Goal: Task Accomplishment & Management: Use online tool/utility

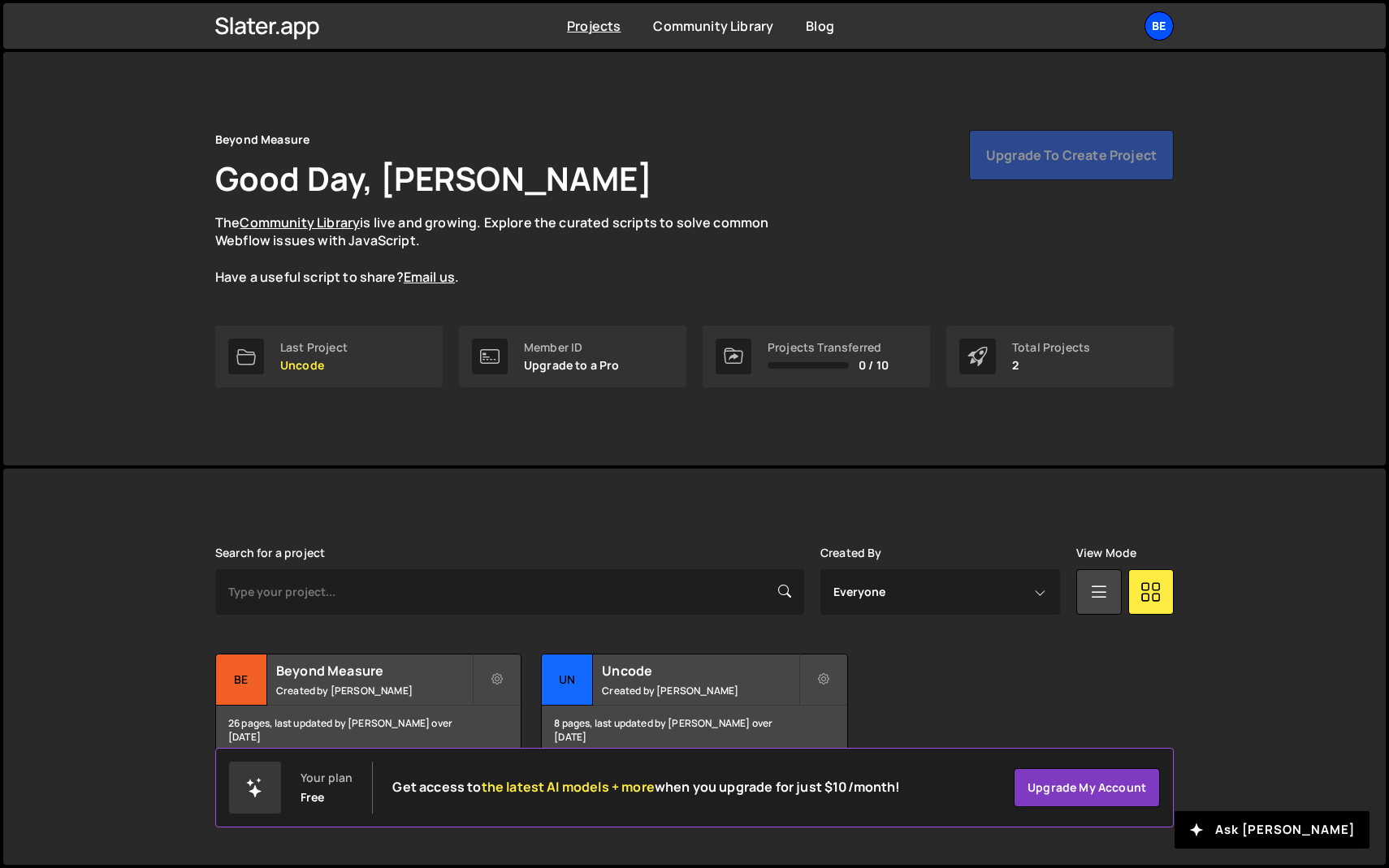
click at [1162, 29] on div "Be" at bounding box center [1158, 26] width 29 height 29
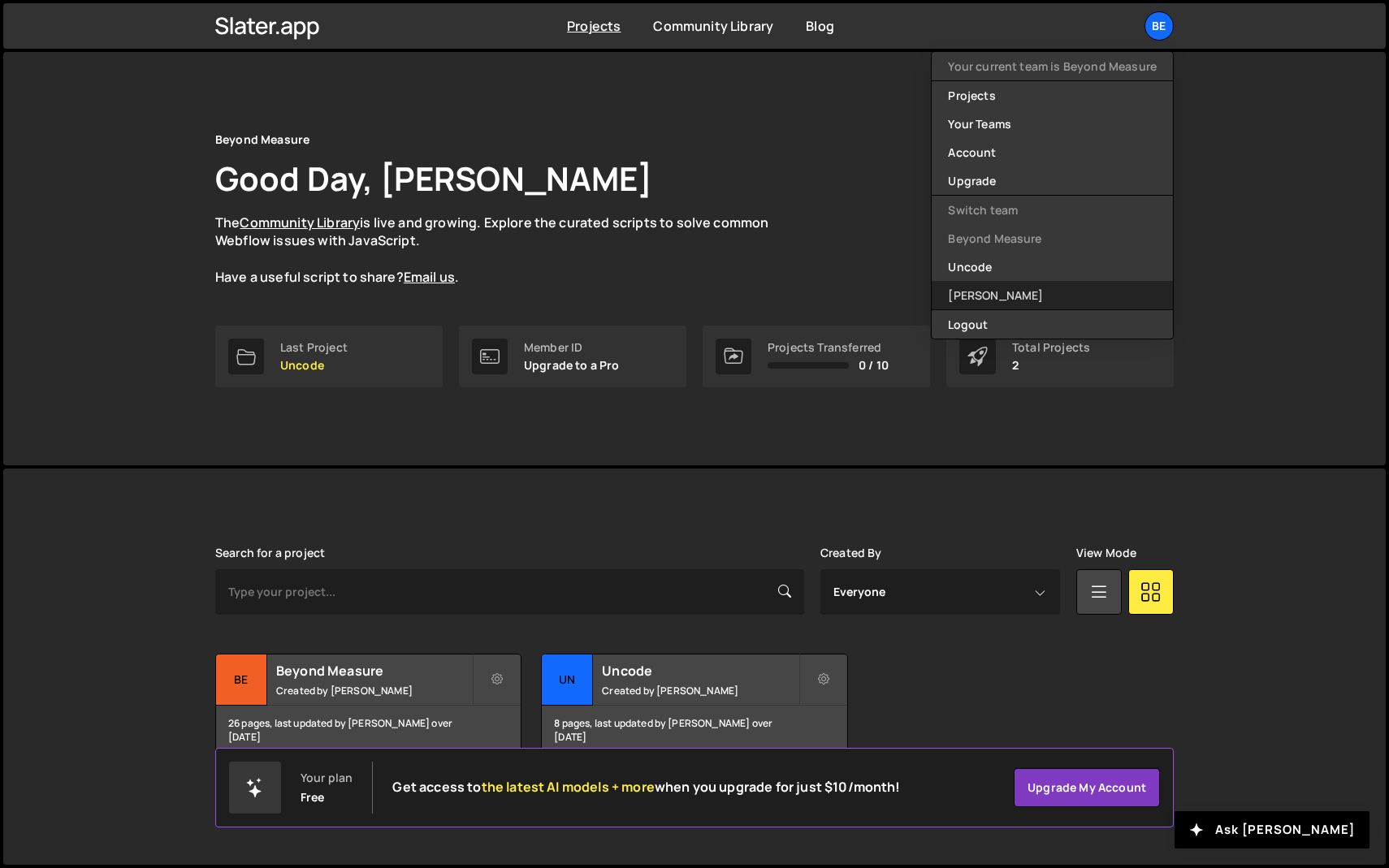
click at [966, 286] on link "[PERSON_NAME]" at bounding box center [1052, 295] width 241 height 29
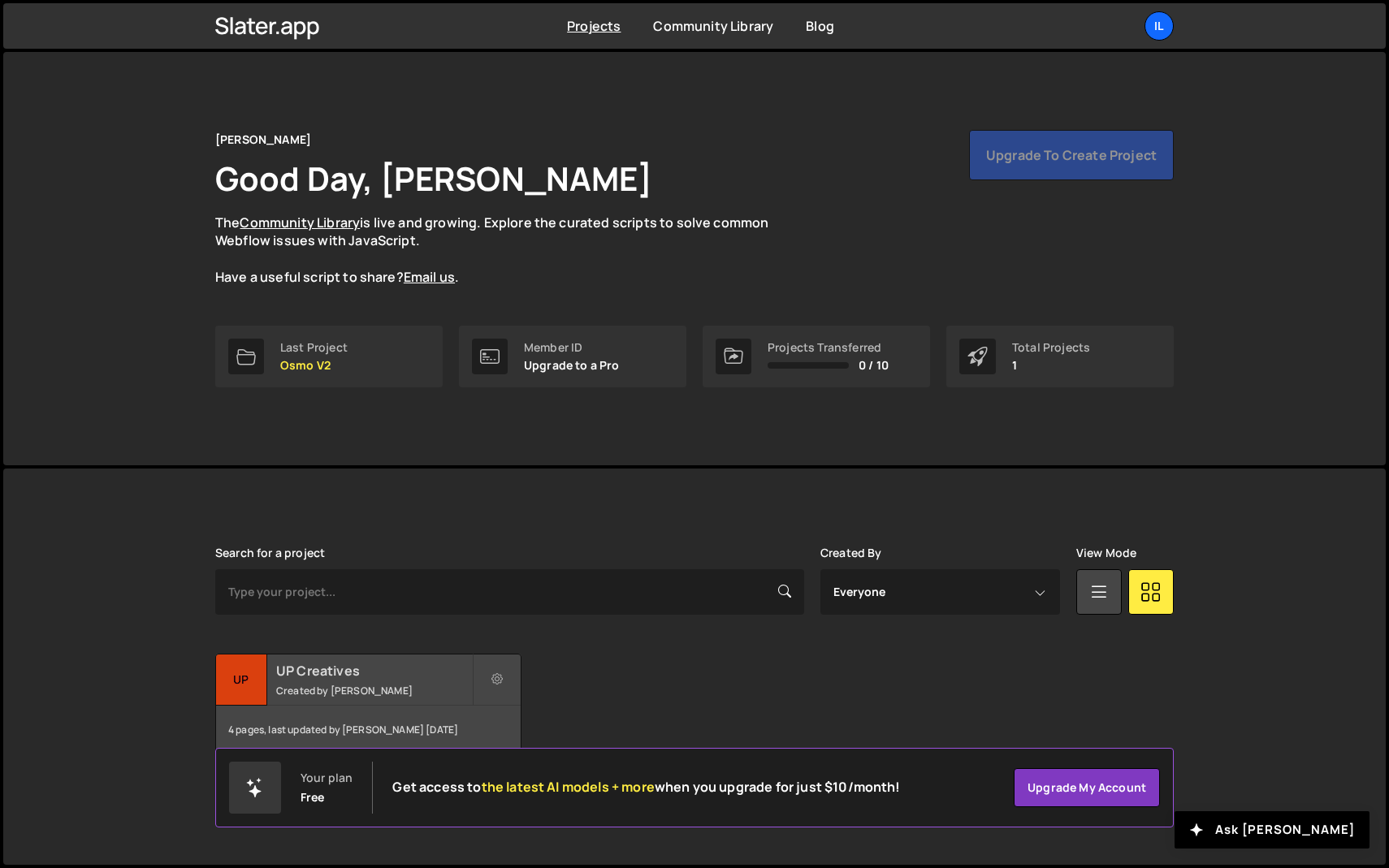
click at [295, 669] on h2 "UP Creatives" at bounding box center [374, 671] width 196 height 18
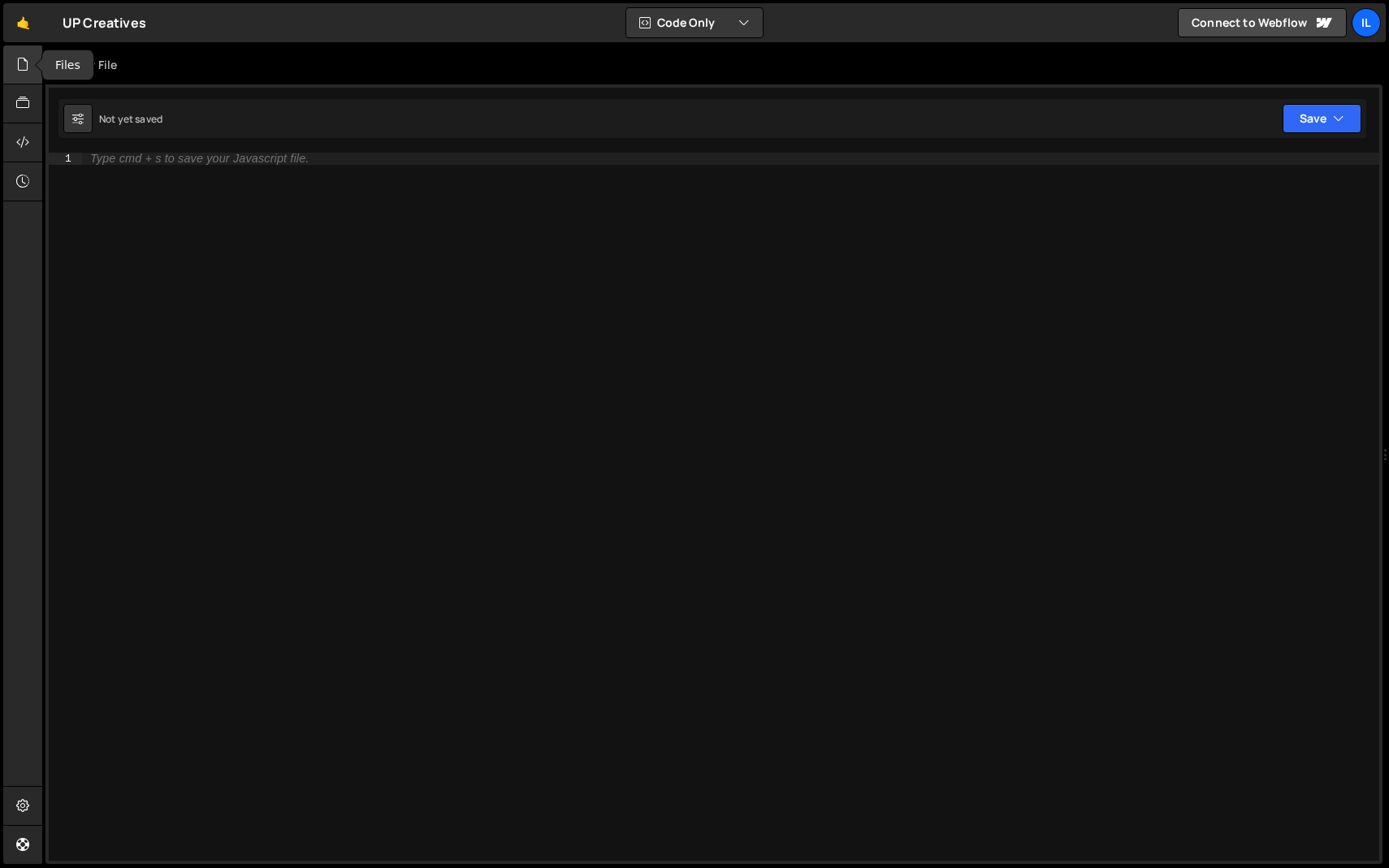
click at [17, 68] on icon at bounding box center [22, 64] width 13 height 18
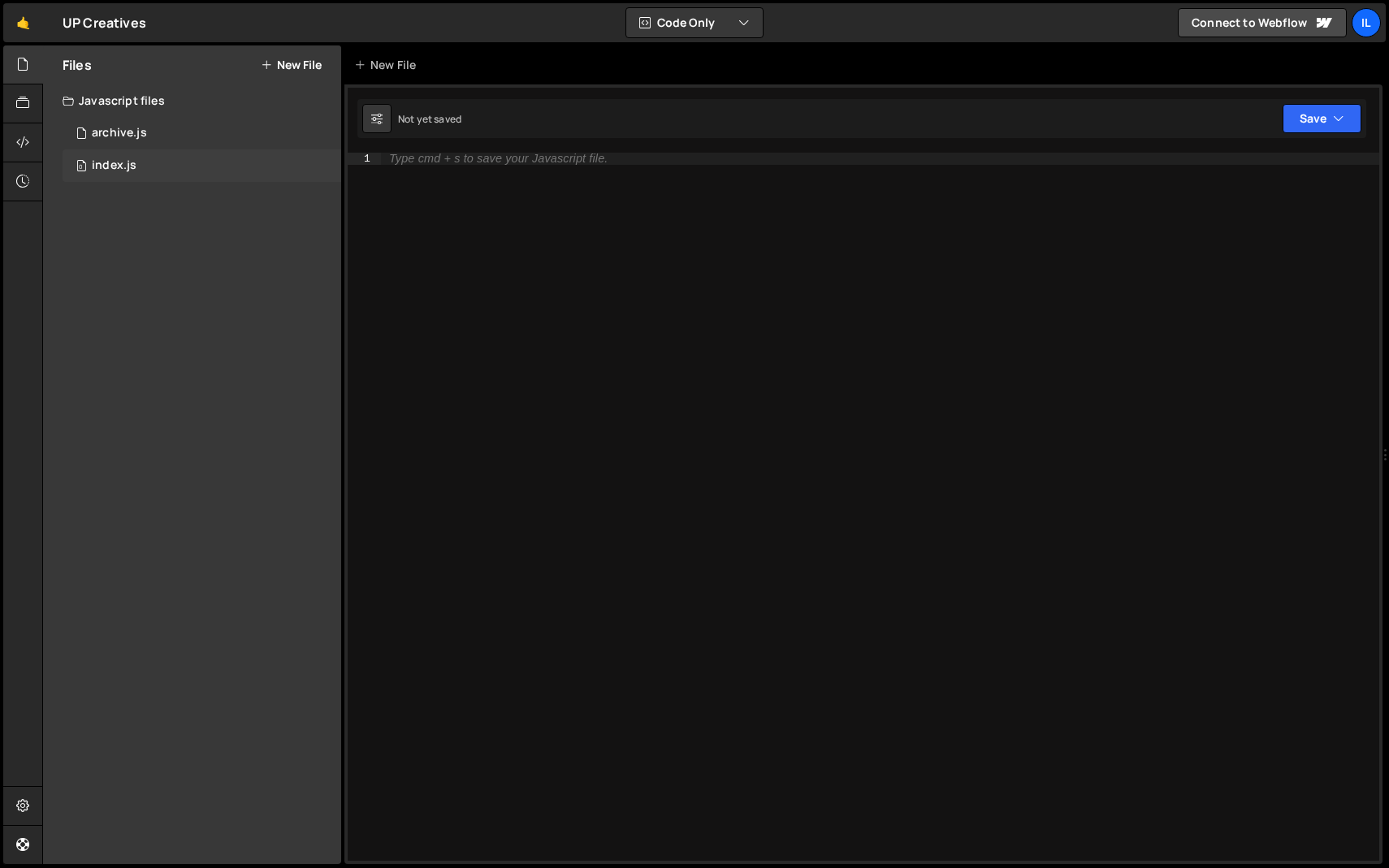
click at [120, 152] on div "0 index.js 0" at bounding box center [202, 165] width 279 height 32
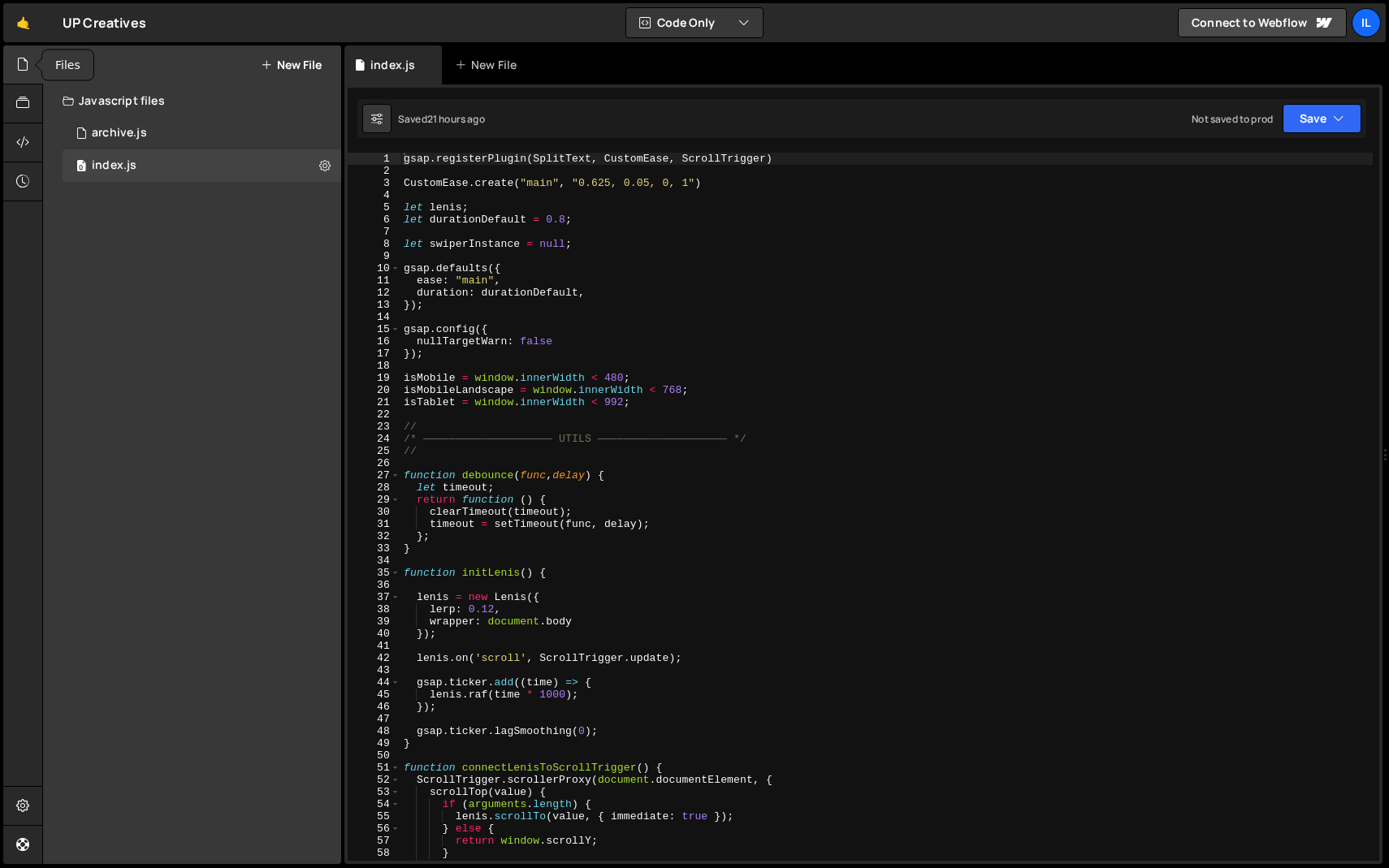
click at [27, 56] on icon at bounding box center [22, 64] width 13 height 18
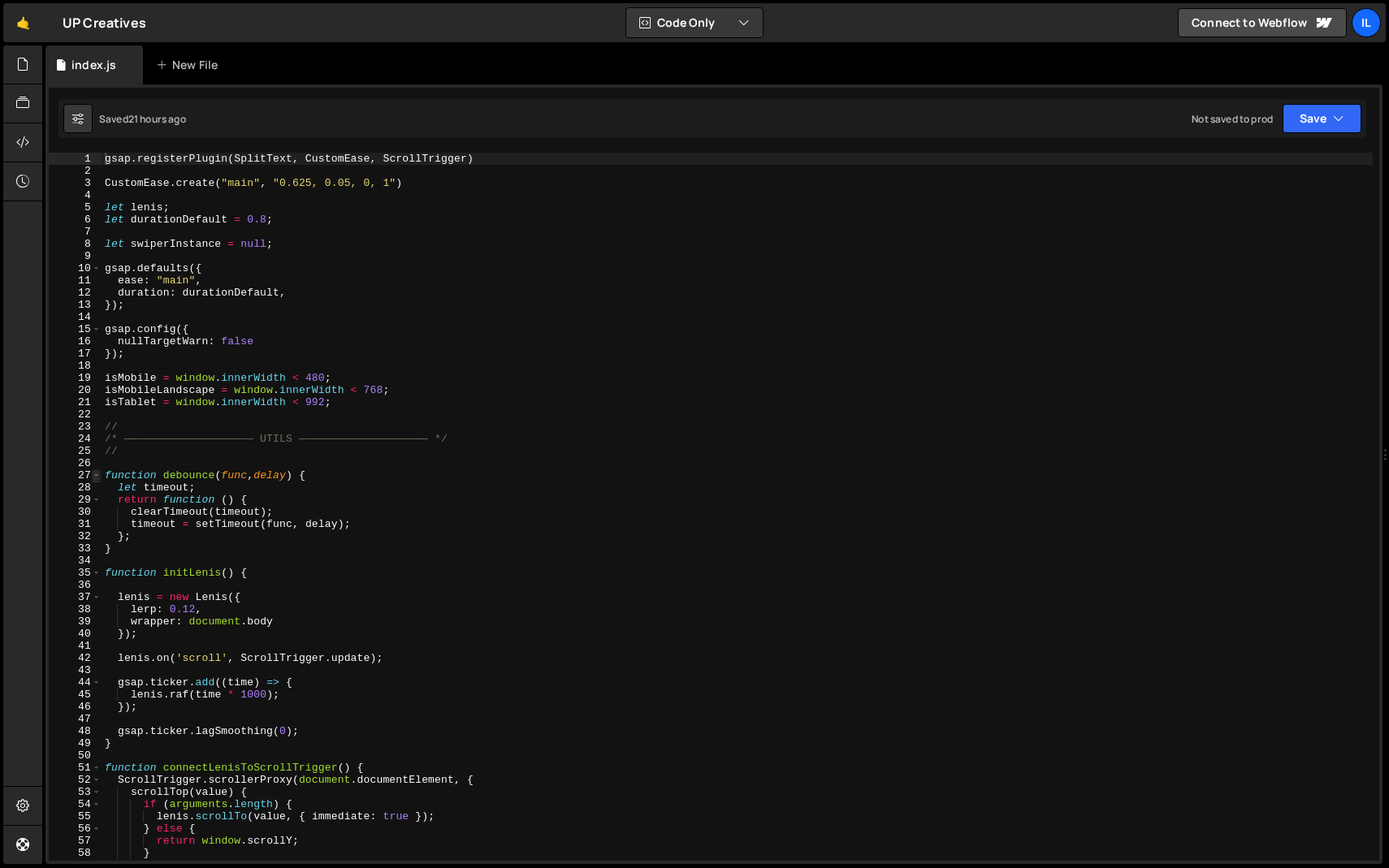
type textarea "gsap.registerPlugin(SplitText, CustomEase, ScrollTrigger)"
click at [97, 476] on span at bounding box center [97, 476] width 9 height 13
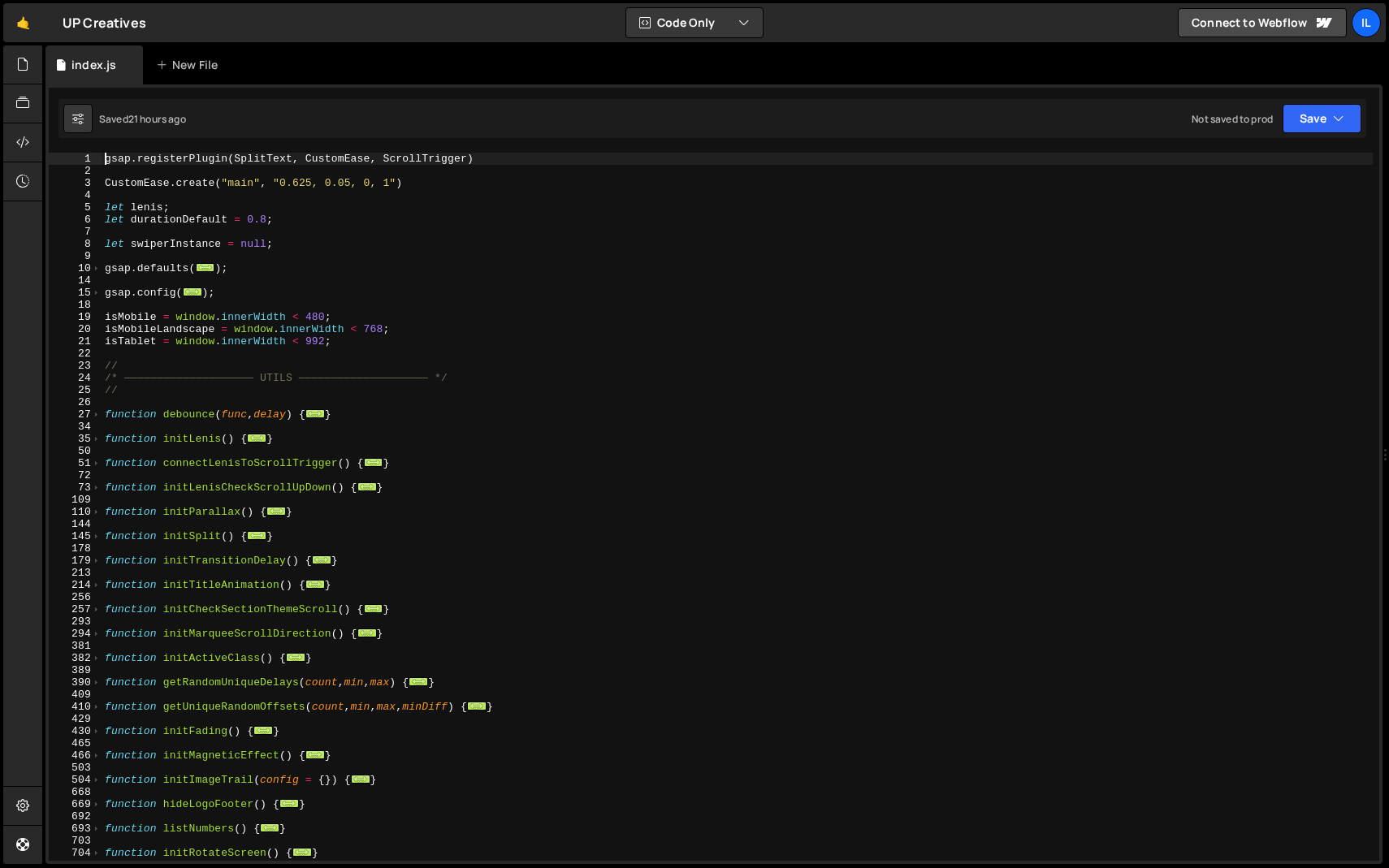
click at [177, 498] on div "gsap . registerPlugin ( SplitText , CustomEase , ScrollTrigger ) CustomEase . c…" at bounding box center [737, 519] width 1271 height 733
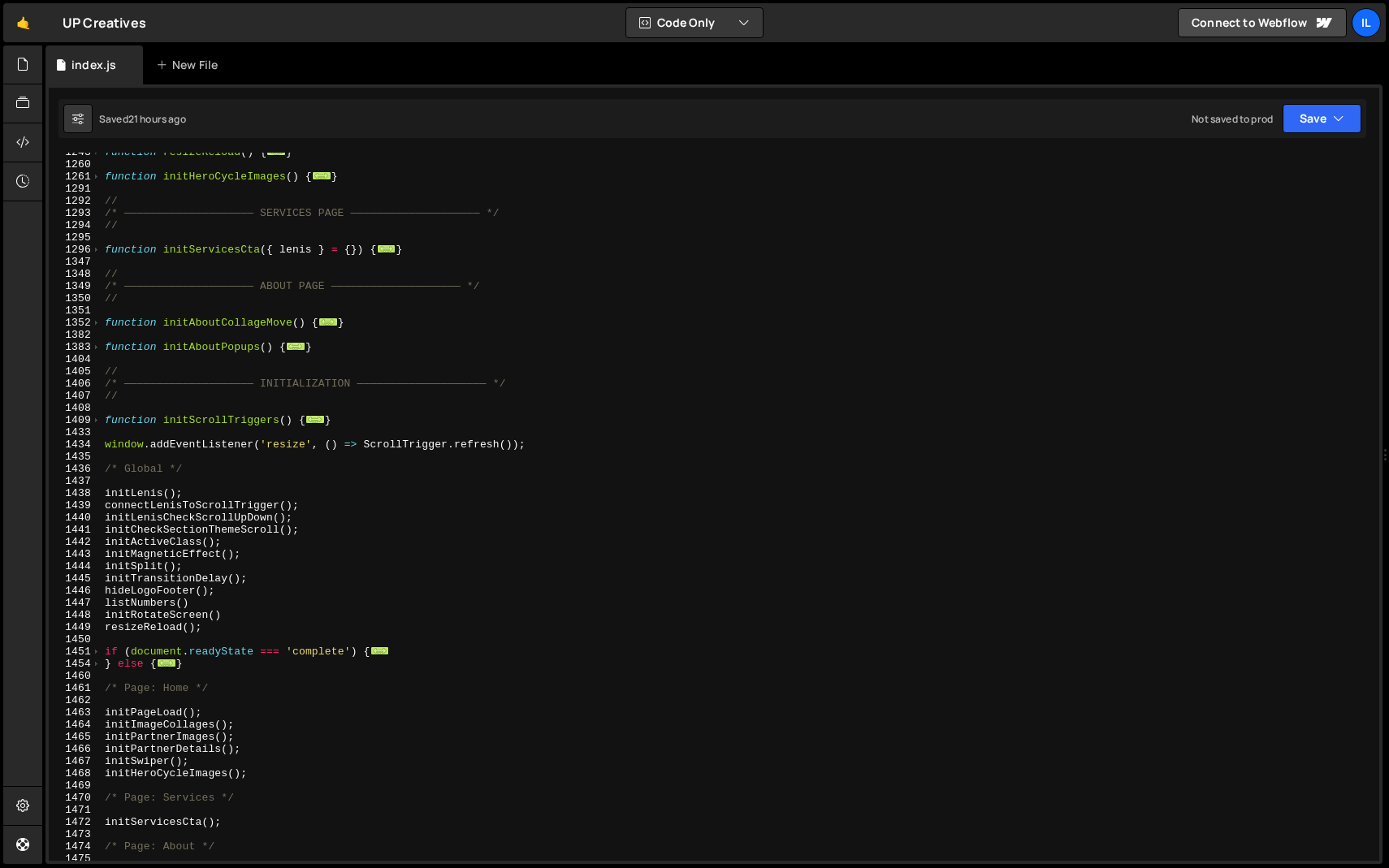
scroll to position [921, 0]
drag, startPoint x: 187, startPoint y: 566, endPoint x: 92, endPoint y: 566, distance: 95.0
click at [92, 566] on div "1243 1260 1261 1291 1292 1293 1294 1295 1296 1347 1348 1349 1350 1351 1352 1382…" at bounding box center [714, 507] width 1330 height 708
type textarea "initSplit();"
type textarea "initMagneticEffect();"
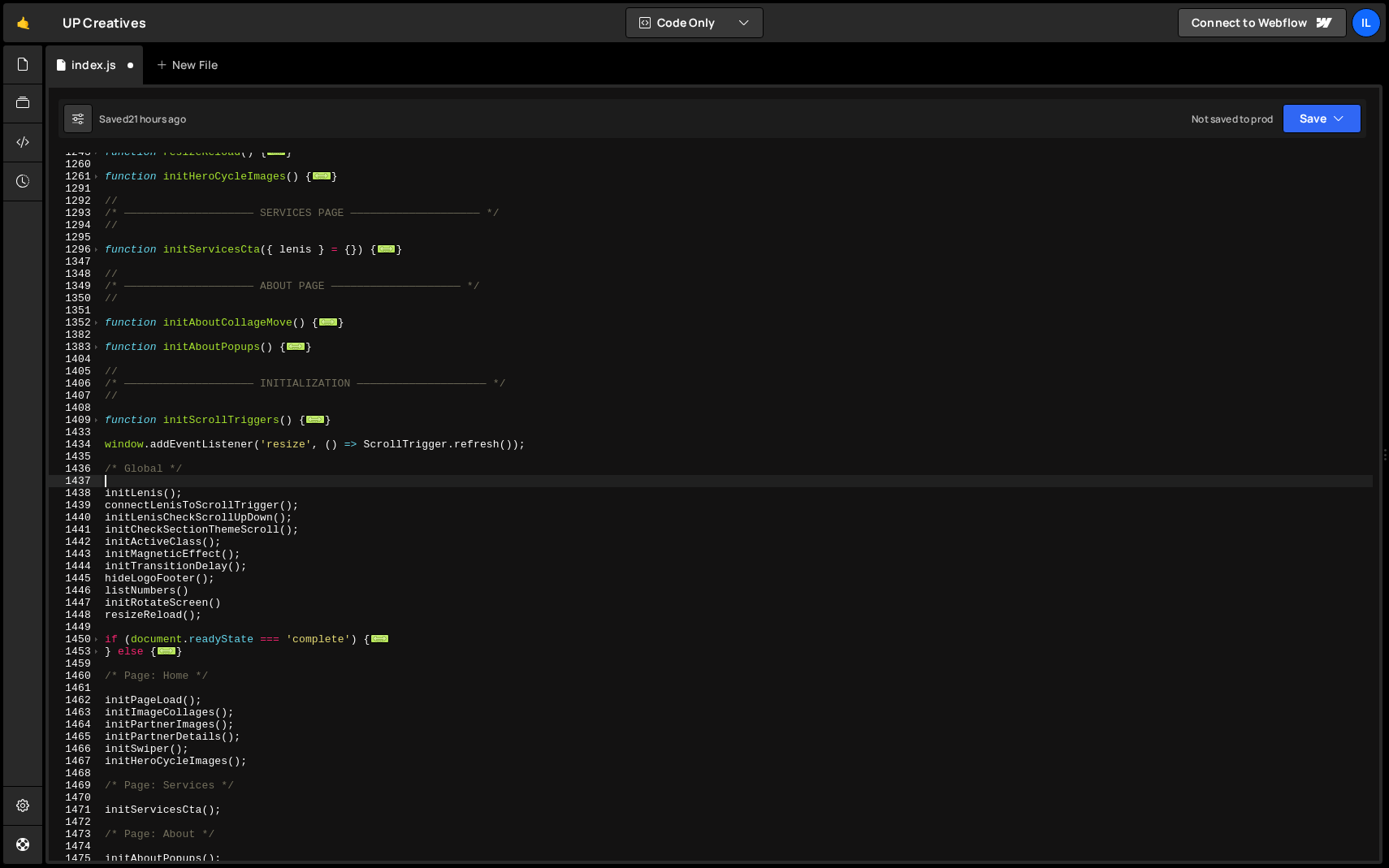
click at [142, 485] on div "function resizeReload ( ) { ... } function initHeroCycleImages ( ) { ... } // /…" at bounding box center [737, 513] width 1271 height 733
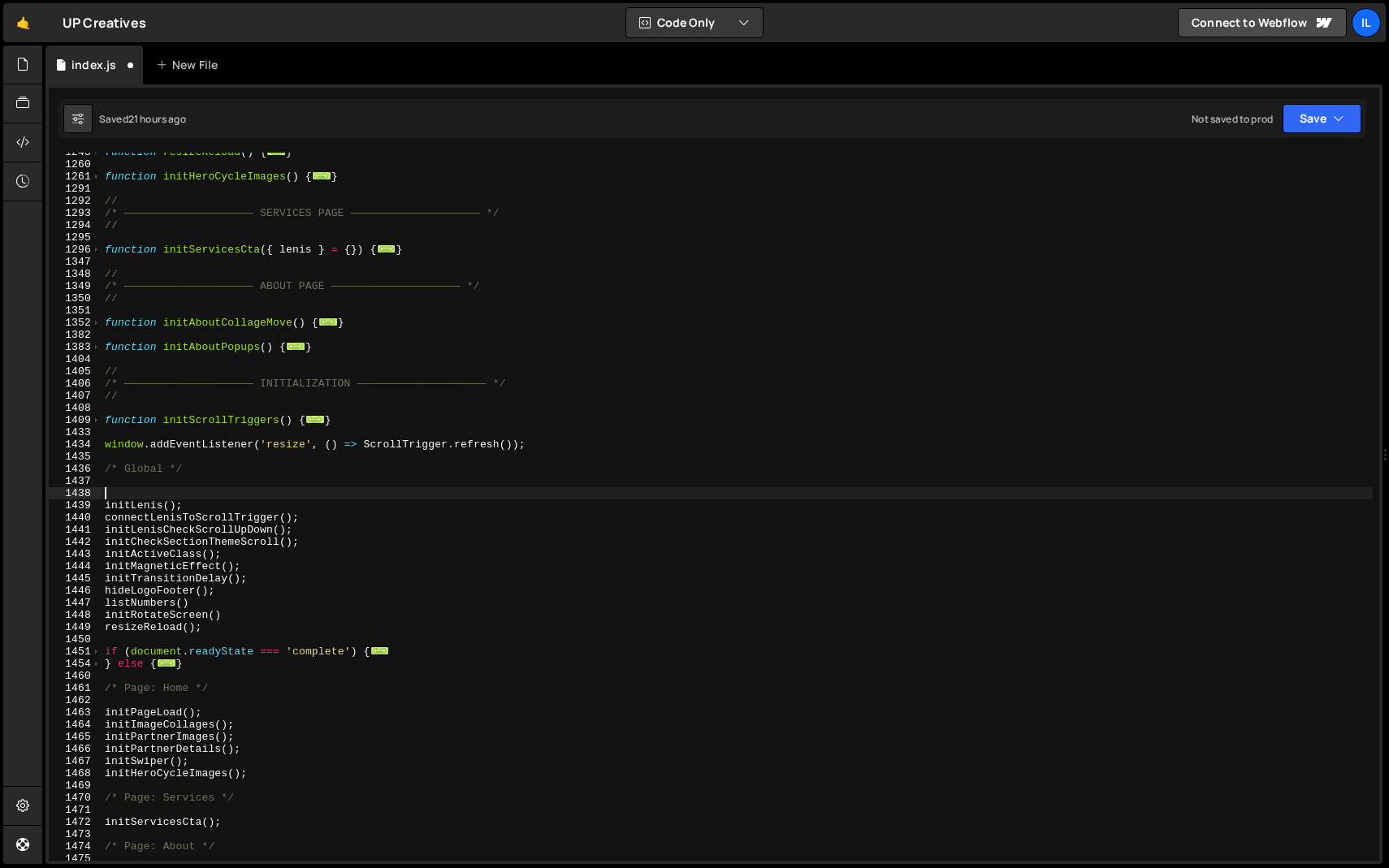
paste textarea "initSplit();"
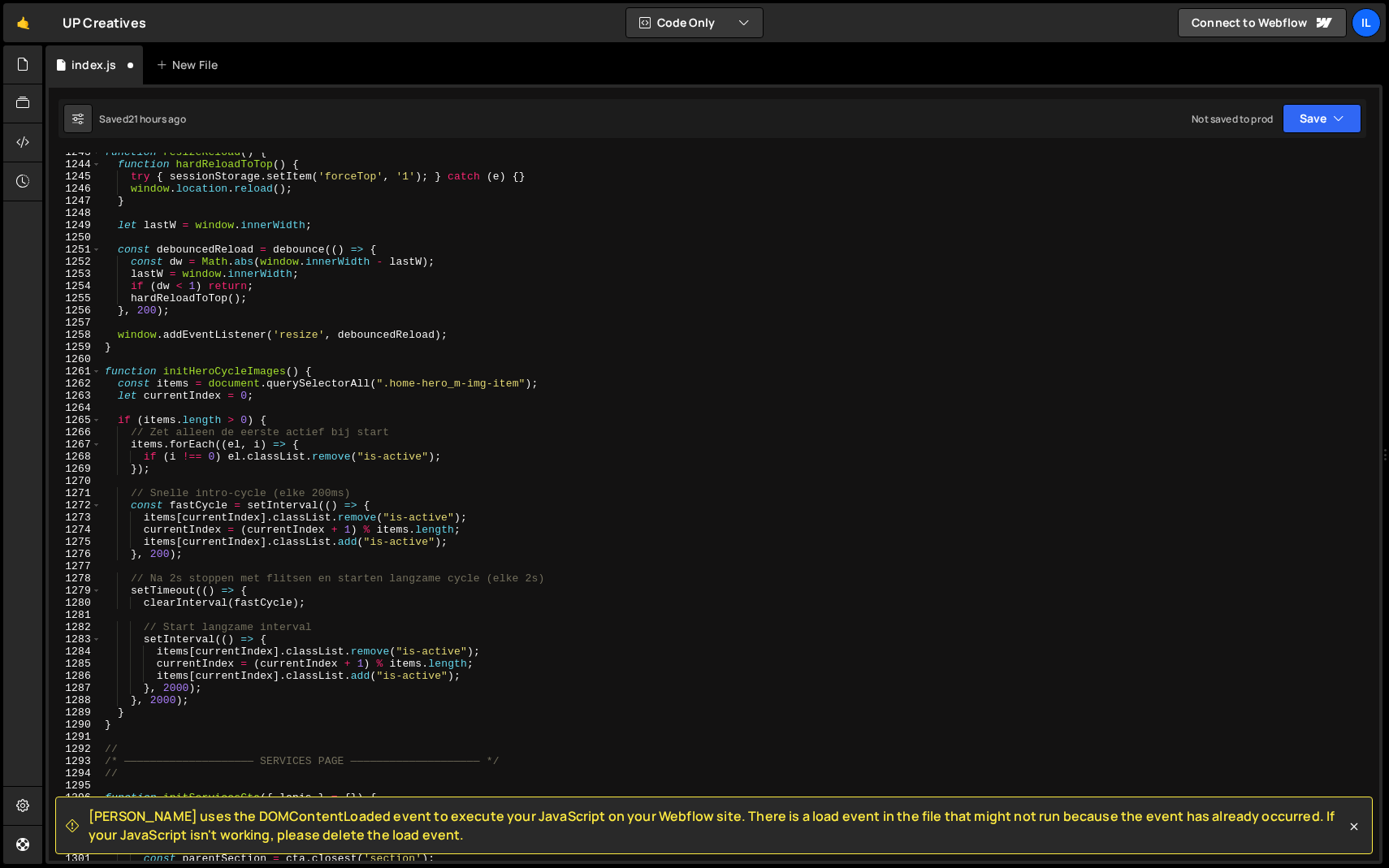
scroll to position [15139, 0]
click at [359, 333] on div "function resizeReload ( ) { function hardReloadToTop ( ) { try { sessionStorage…" at bounding box center [737, 513] width 1271 height 733
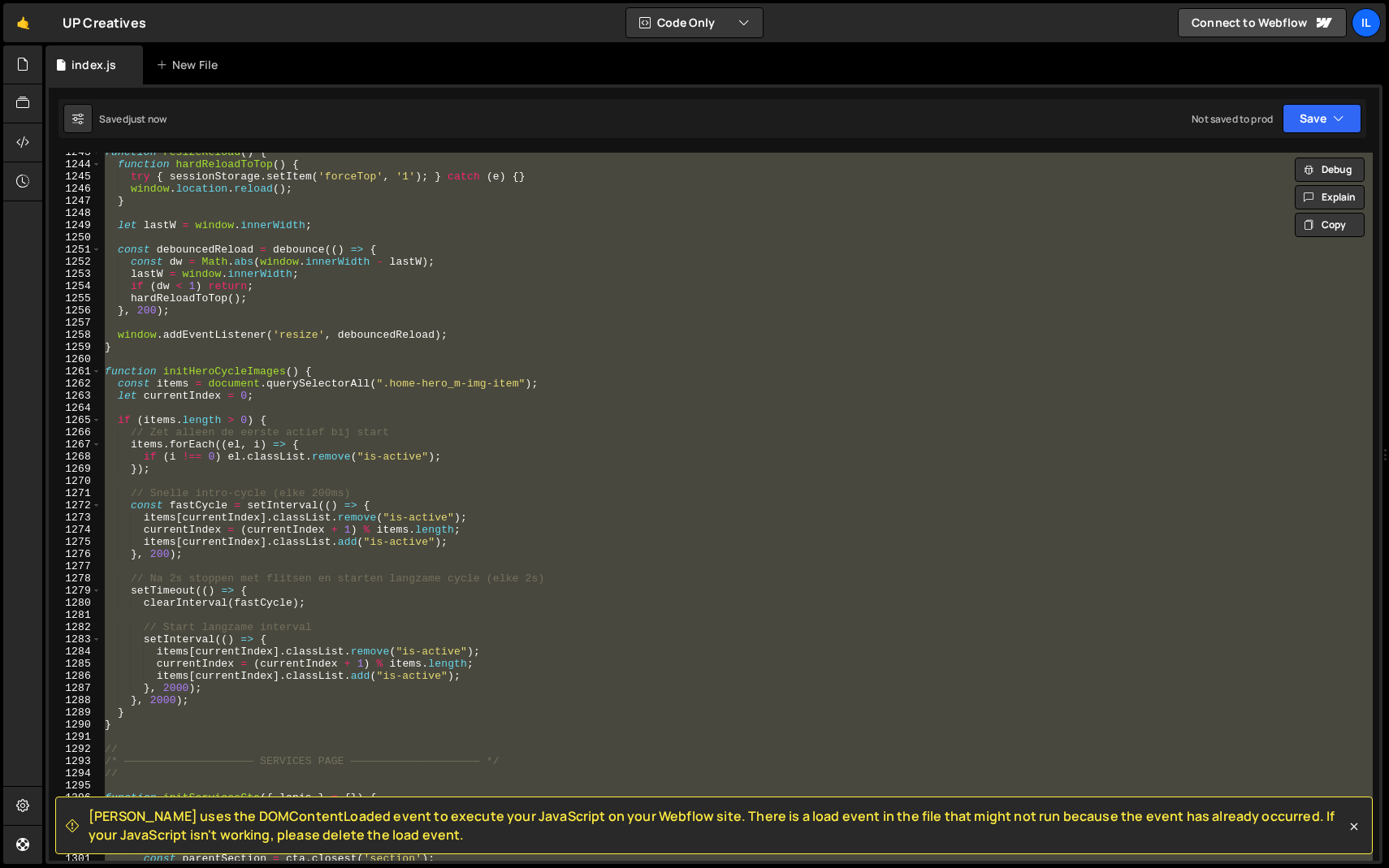
click at [305, 344] on div "function resizeReload ( ) { function hardReloadToTop ( ) { try { sessionStorage…" at bounding box center [737, 507] width 1271 height 708
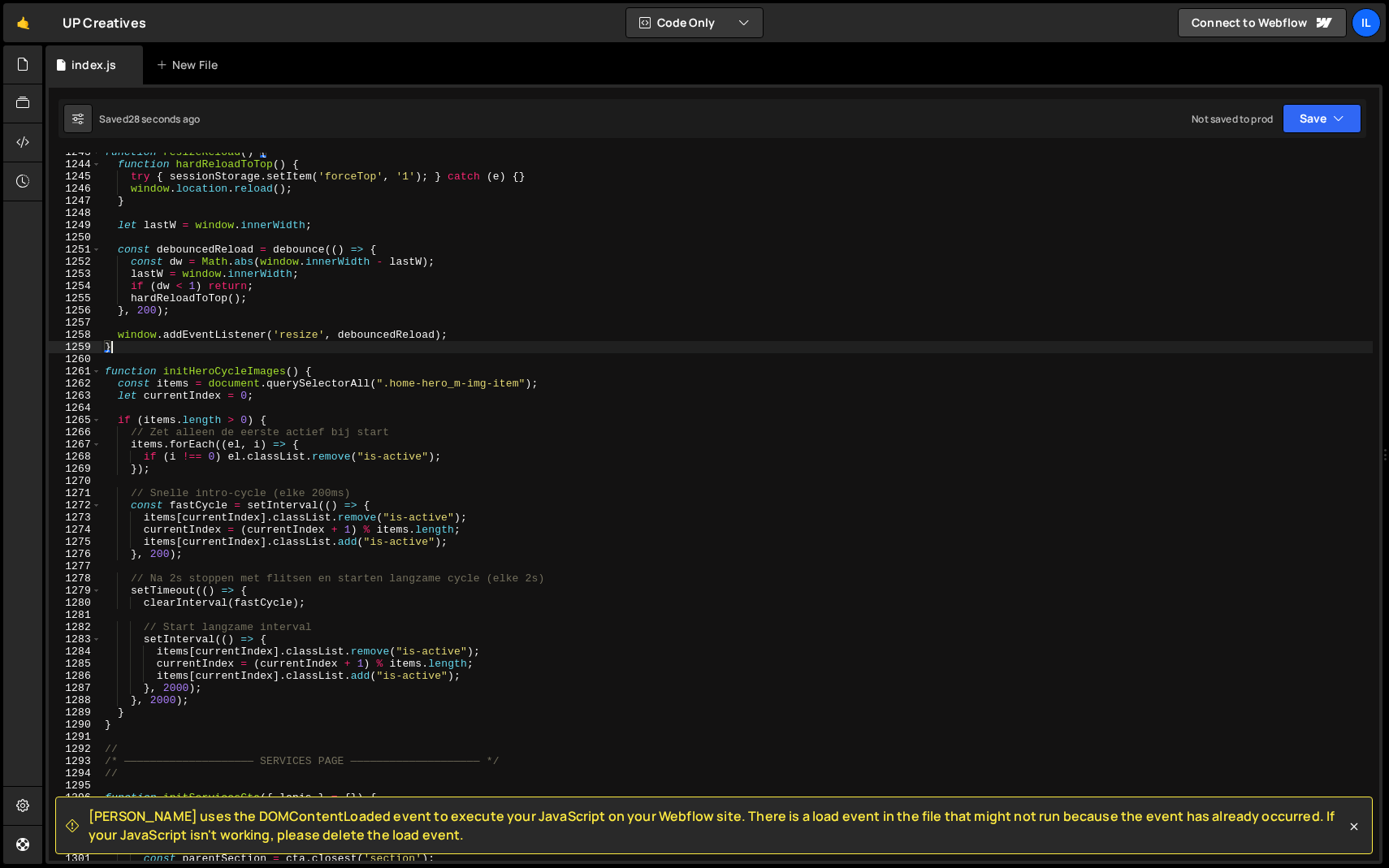
click at [509, 426] on div "function resizeReload ( ) { function hardReloadToTop ( ) { try { sessionStorage…" at bounding box center [737, 513] width 1271 height 733
click at [29, 70] on icon at bounding box center [22, 64] width 13 height 18
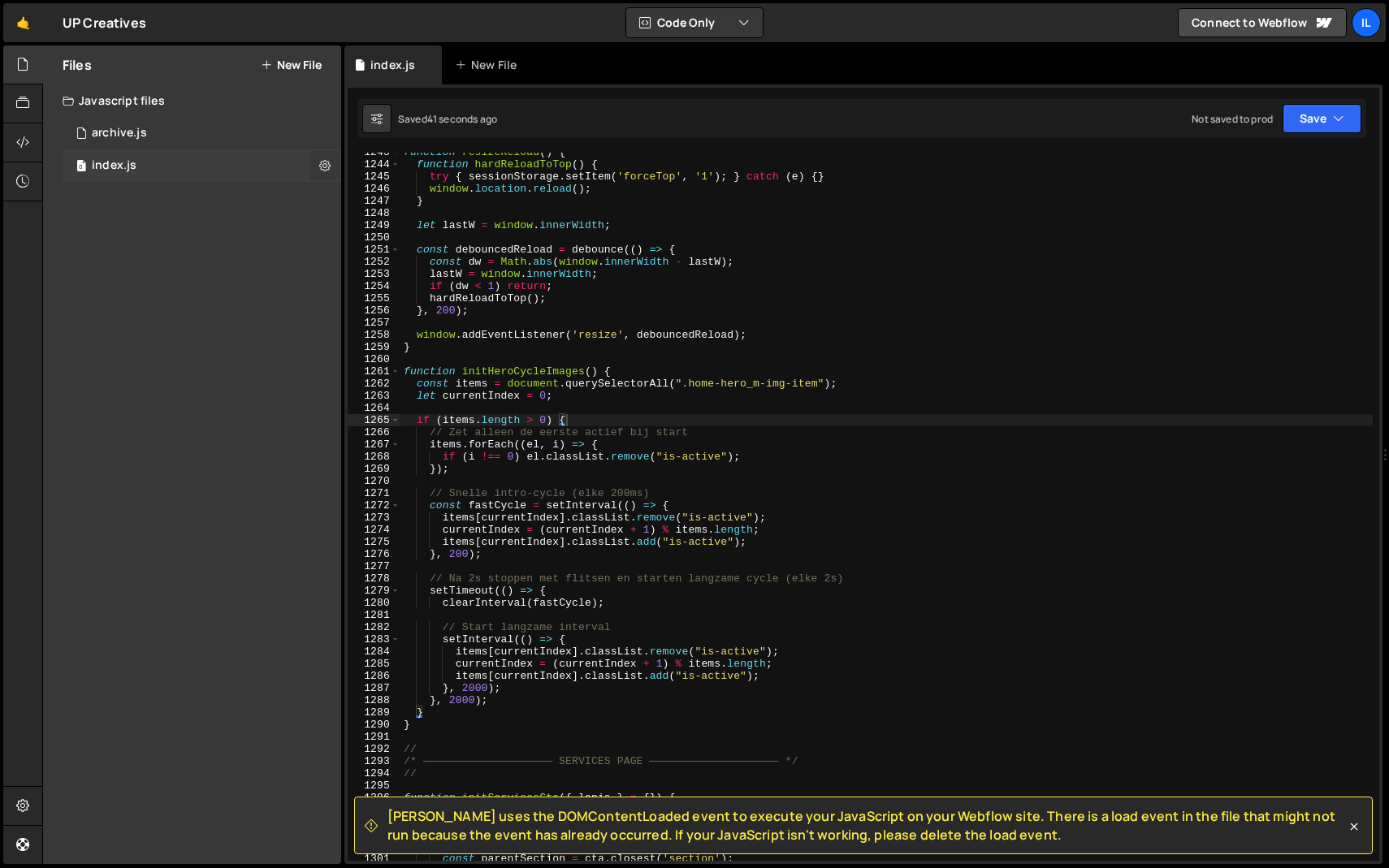
click at [315, 162] on button at bounding box center [324, 165] width 29 height 29
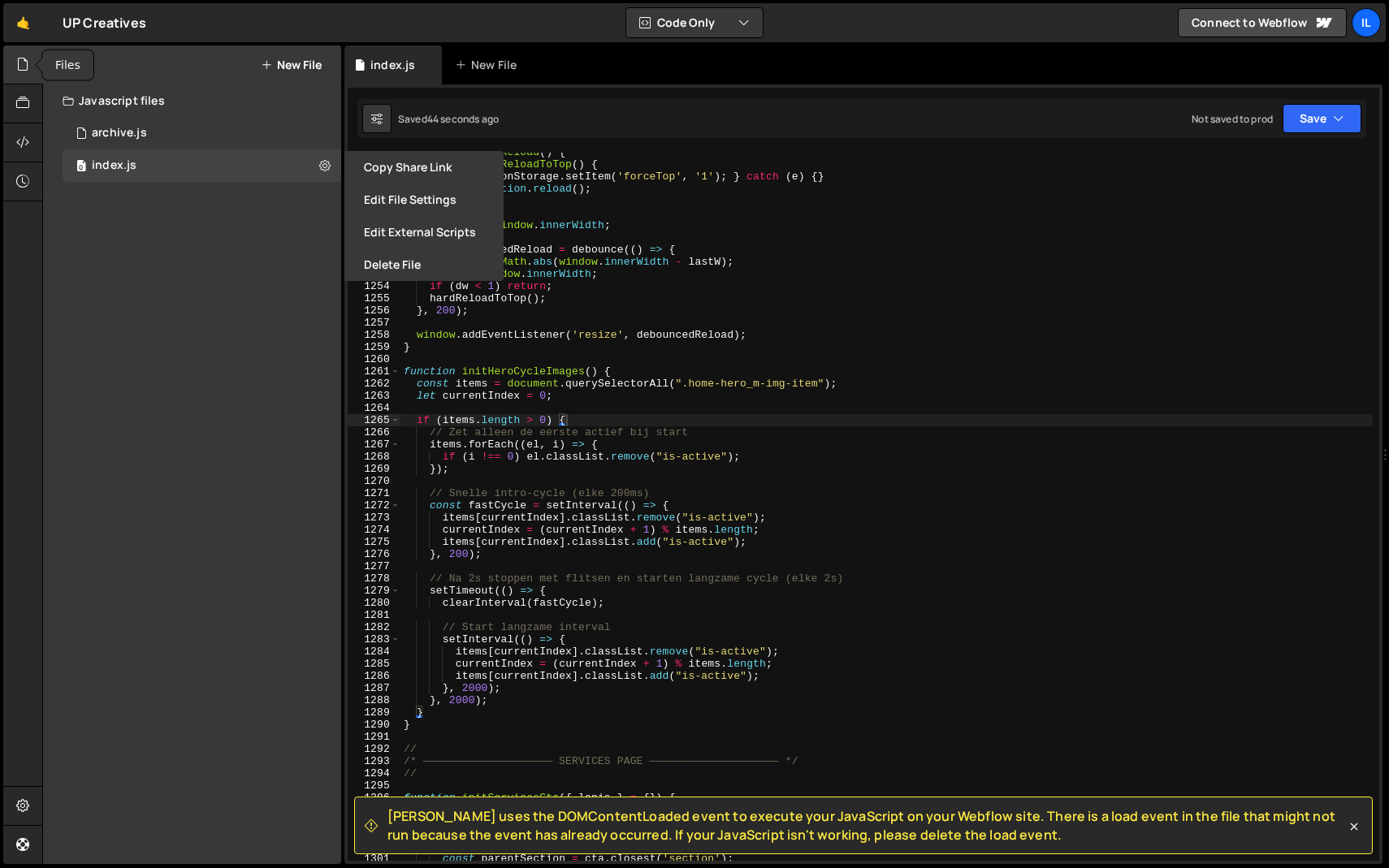
click at [34, 69] on div at bounding box center [23, 65] width 40 height 39
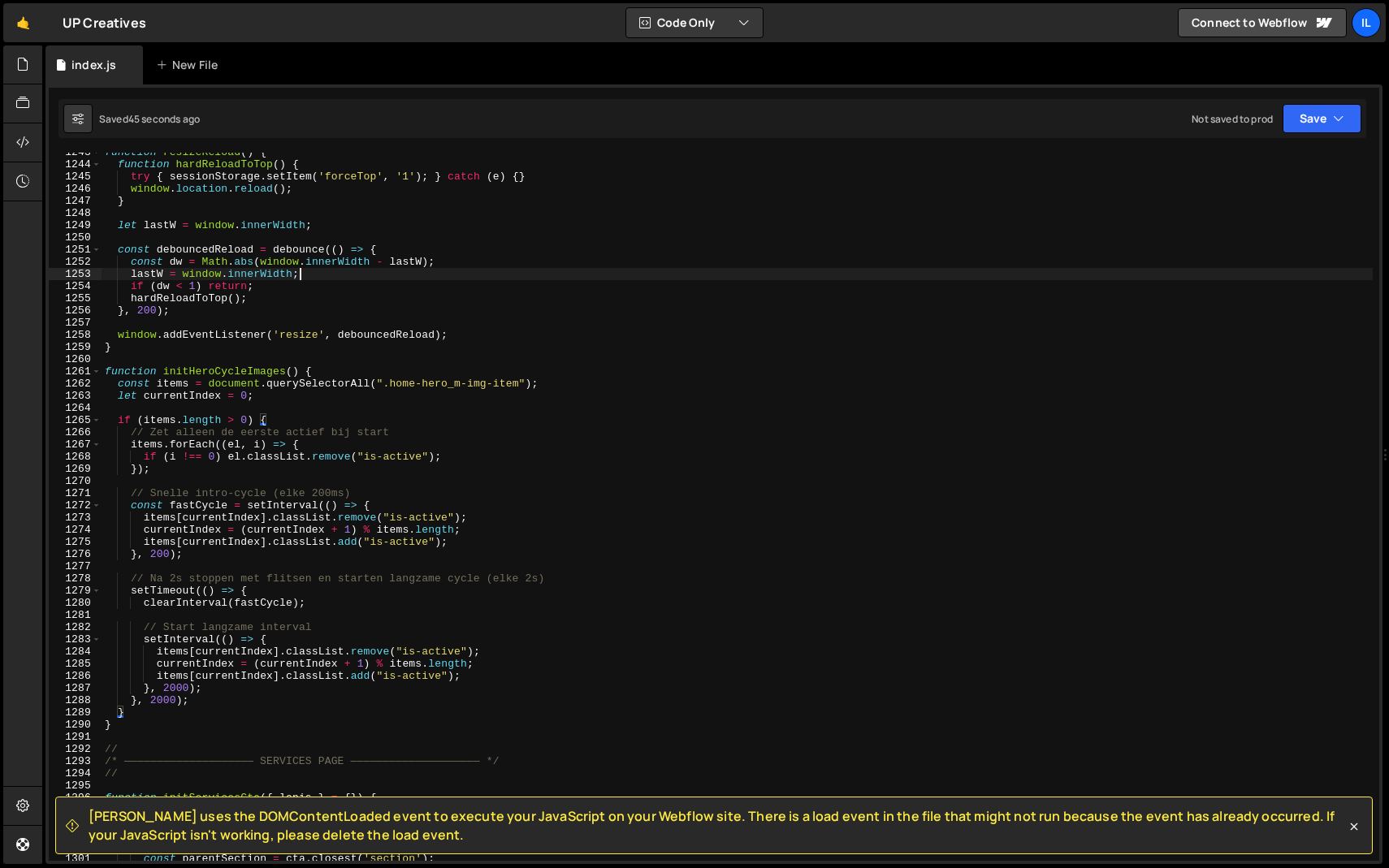
click at [312, 270] on div "function resizeReload ( ) { function hardReloadToTop ( ) { try { sessionStorage…" at bounding box center [737, 513] width 1271 height 733
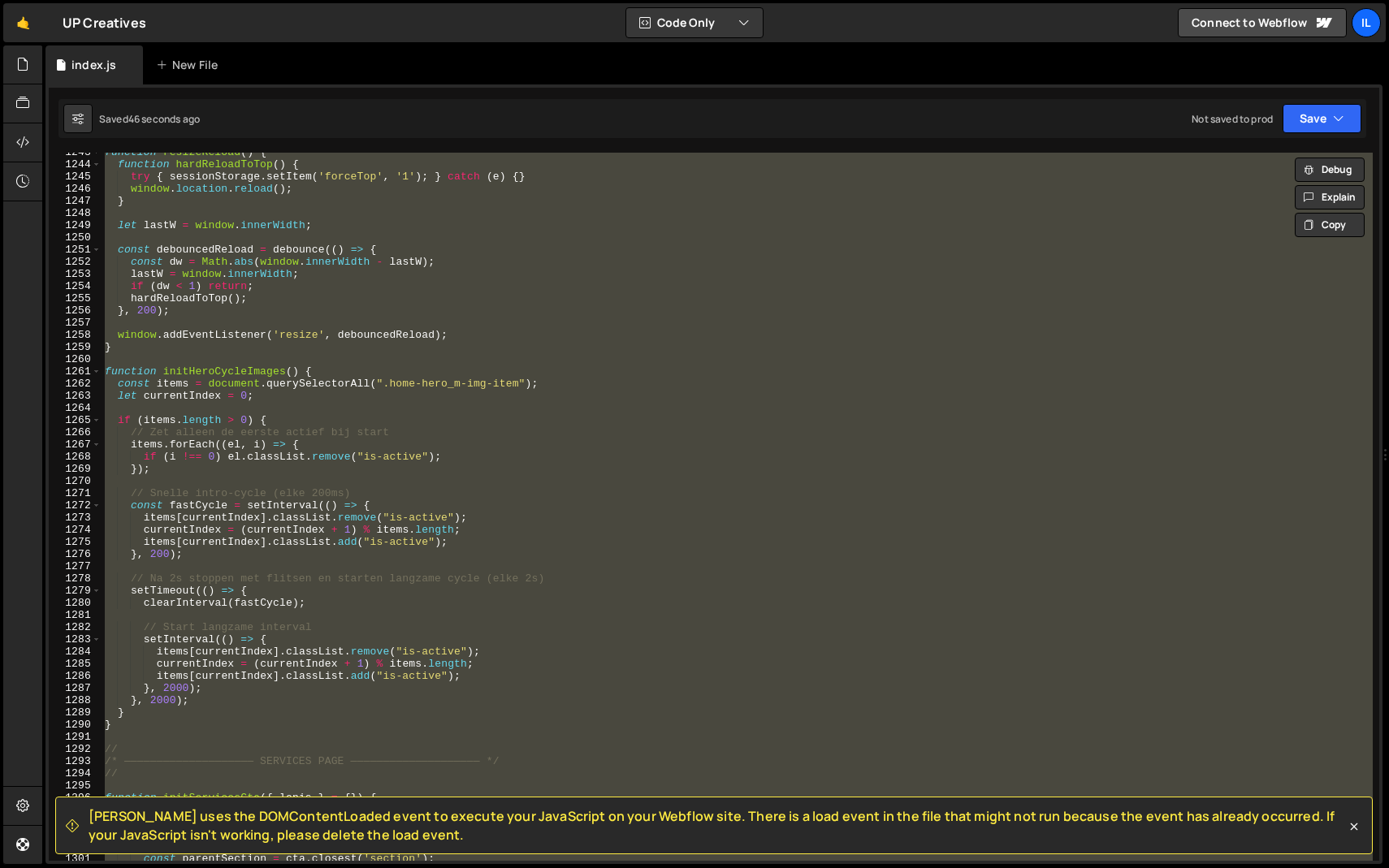
click at [325, 286] on div "function resizeReload ( ) { function hardReloadToTop ( ) { try { sessionStorage…" at bounding box center [737, 507] width 1271 height 708
type textarea "if (dw < 1) return;"
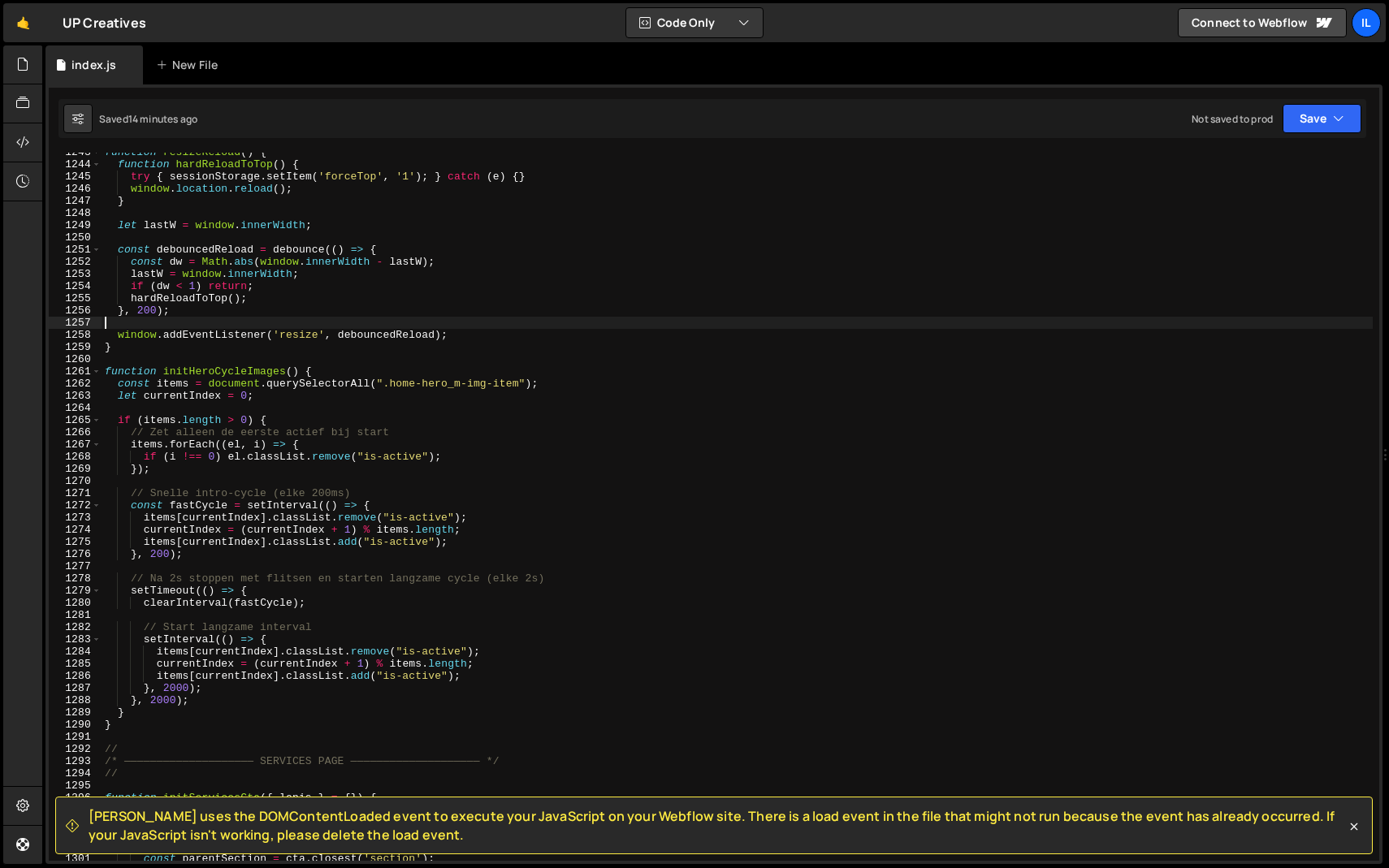
click at [375, 317] on div "function resizeReload ( ) { function hardReloadToTop ( ) { try { sessionStorage…" at bounding box center [737, 513] width 1271 height 733
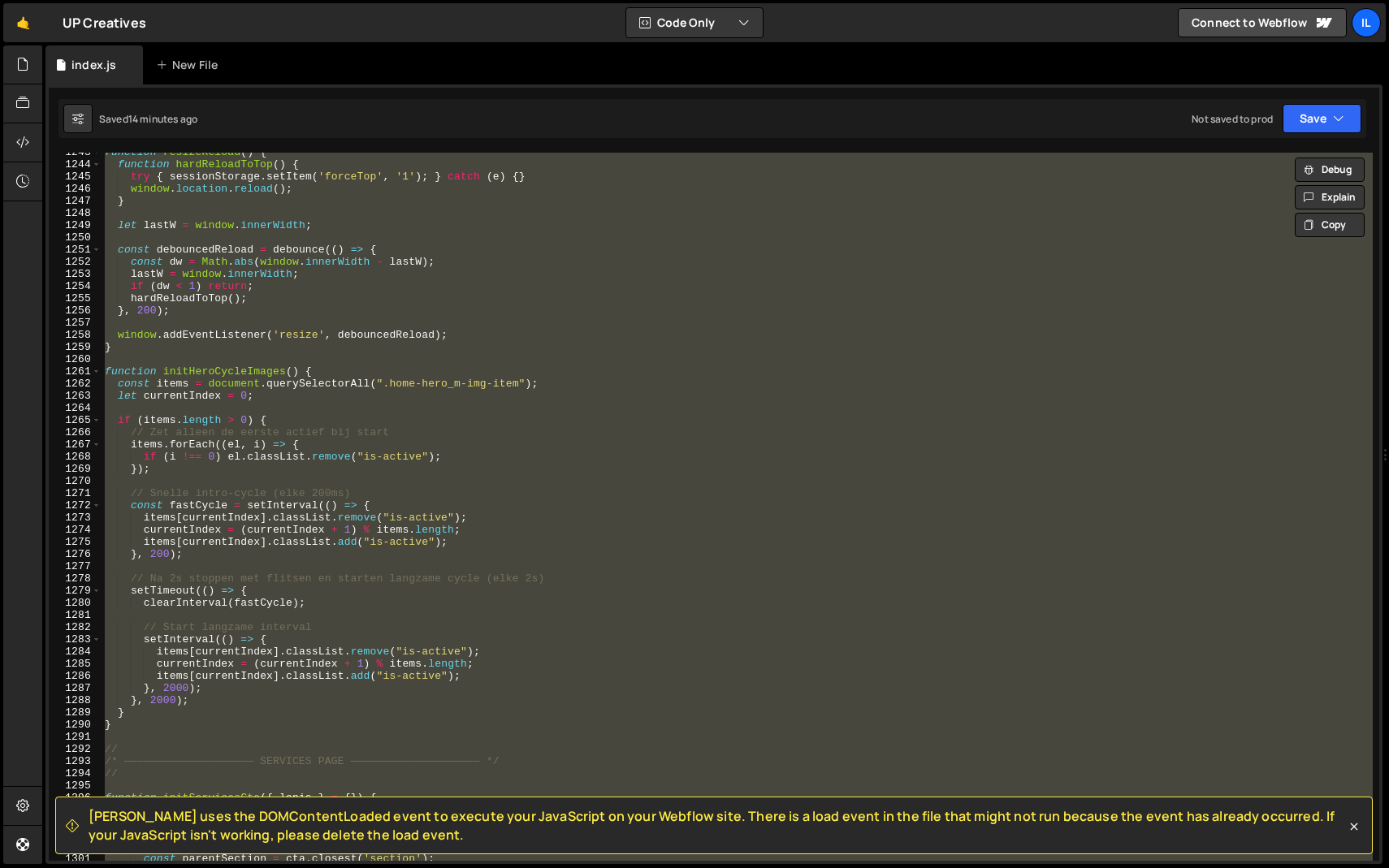
click at [376, 311] on div "function resizeReload ( ) { function hardReloadToTop ( ) { try { sessionStorage…" at bounding box center [737, 507] width 1271 height 708
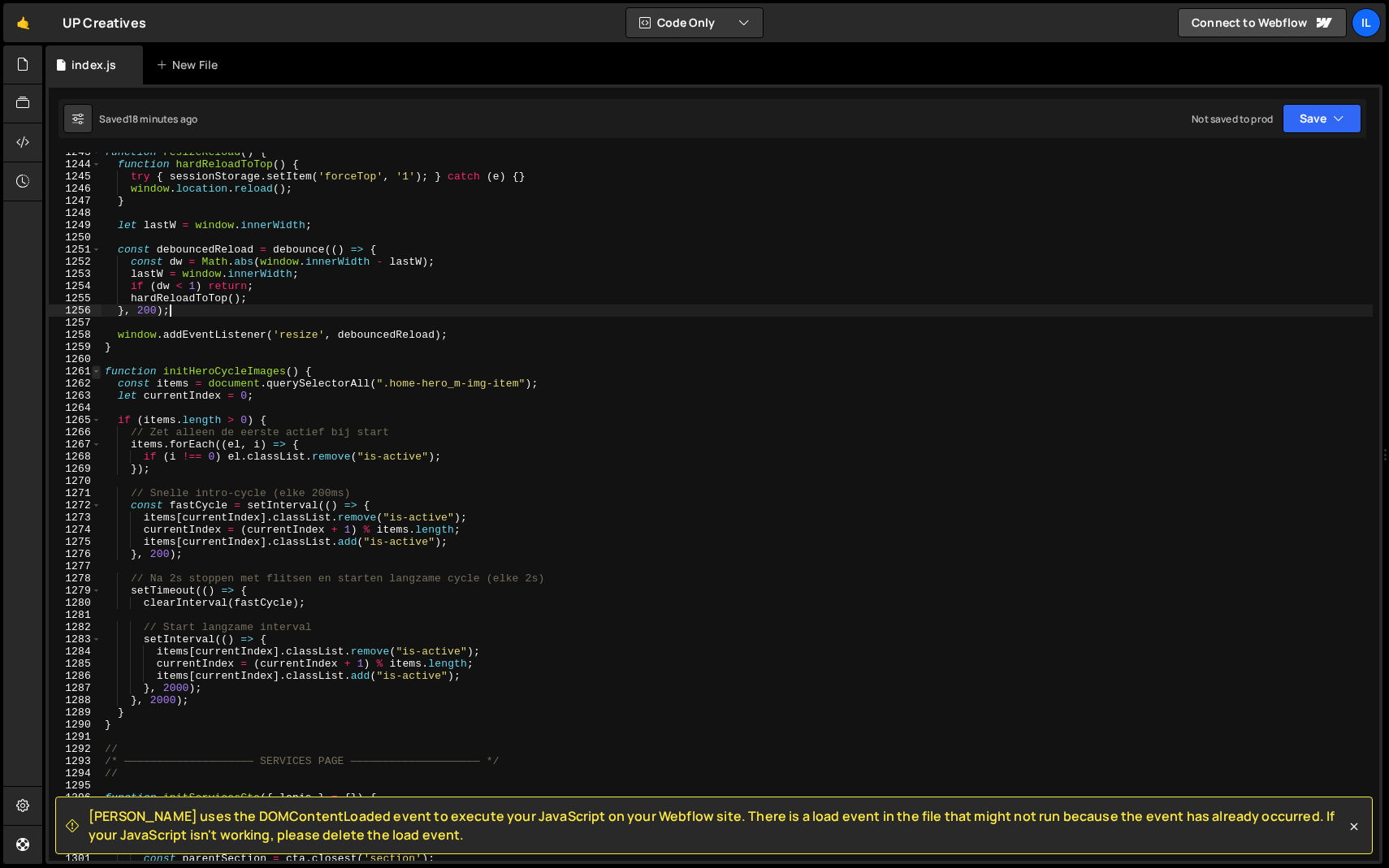
click at [97, 374] on span at bounding box center [97, 372] width 9 height 13
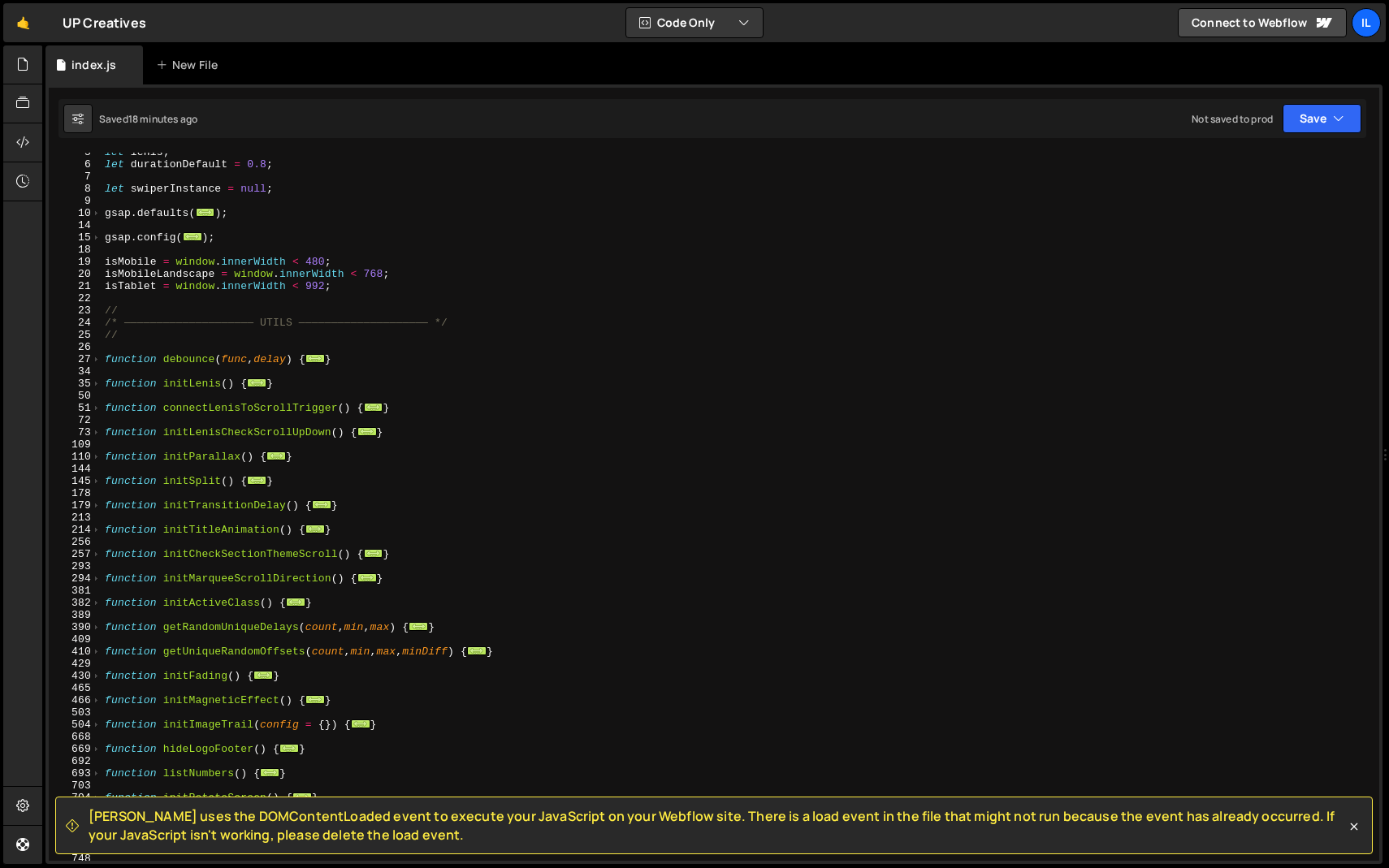
scroll to position [72, 0]
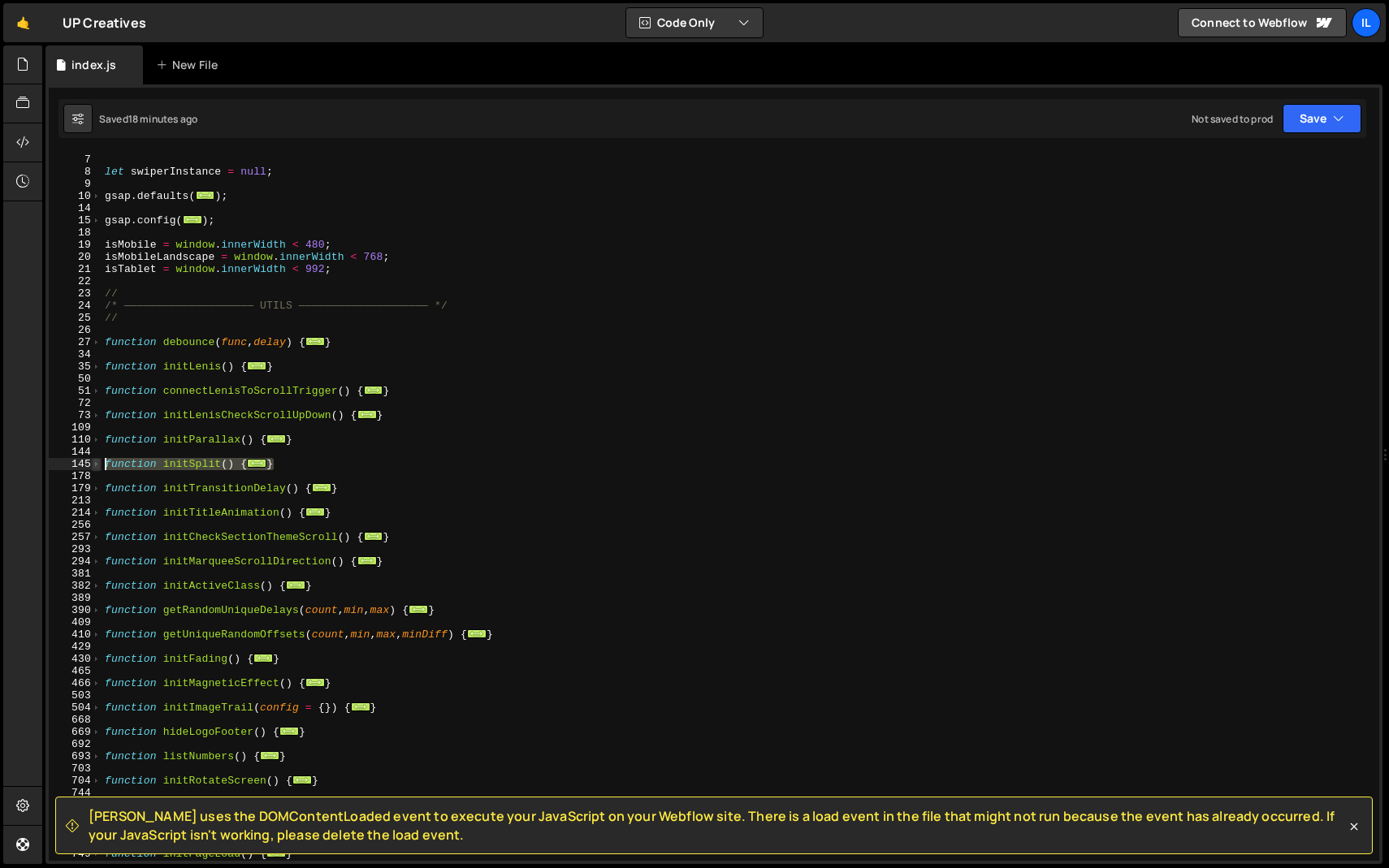
drag, startPoint x: 287, startPoint y: 468, endPoint x: 94, endPoint y: 462, distance: 193.1
click at [94, 462] on div "}, 200); 6 7 8 9 10 14 15 18 19 20 21 22 23 24 25 26 27 34 35 50 51 72 73 109 1…" at bounding box center [714, 507] width 1330 height 708
paste textarea "}"
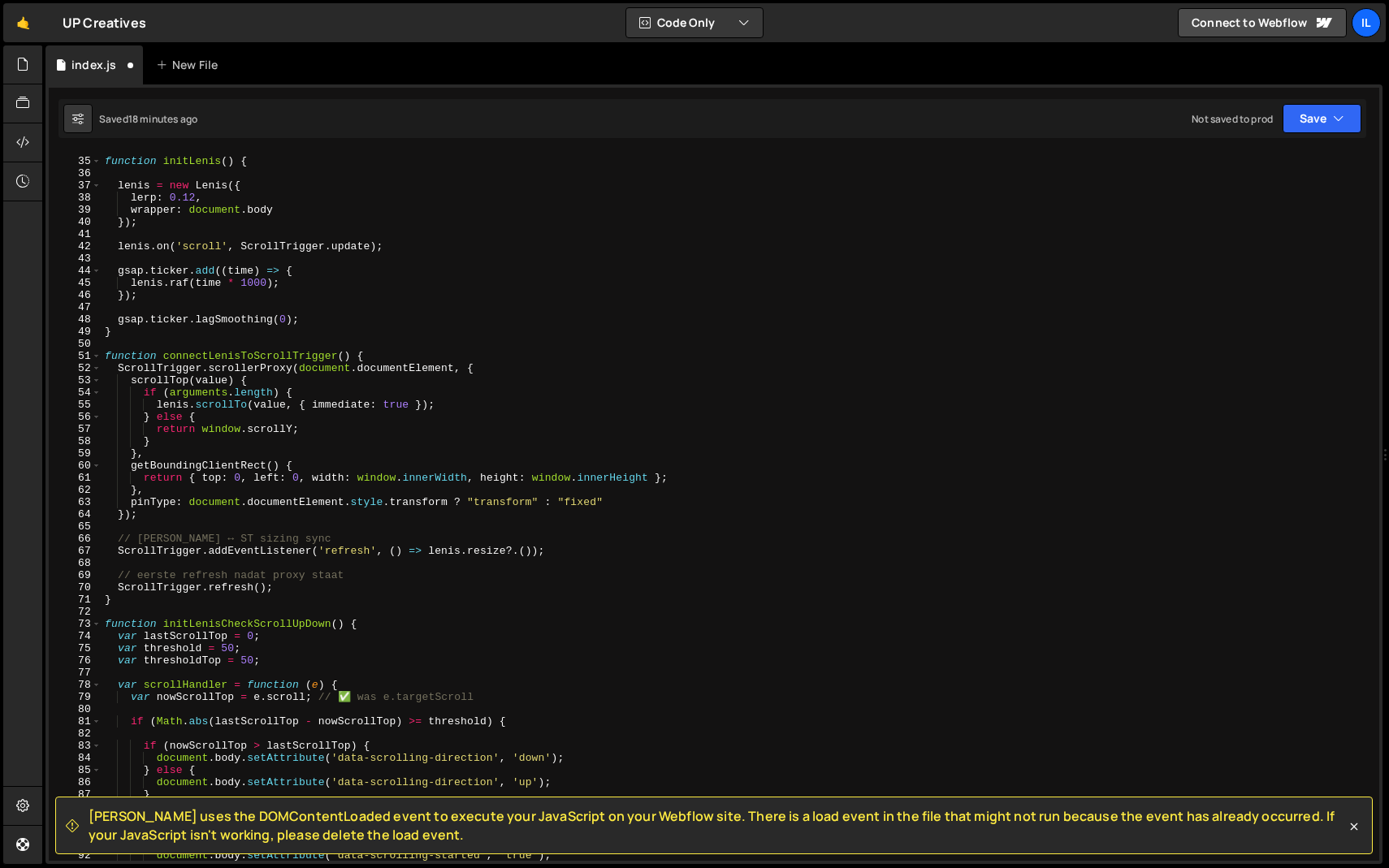
scroll to position [412, 0]
click at [466, 314] on div "function initLenis ( ) { lenis = new Lenis ({ lerp : 0.12 , wrapper : document …" at bounding box center [737, 510] width 1271 height 733
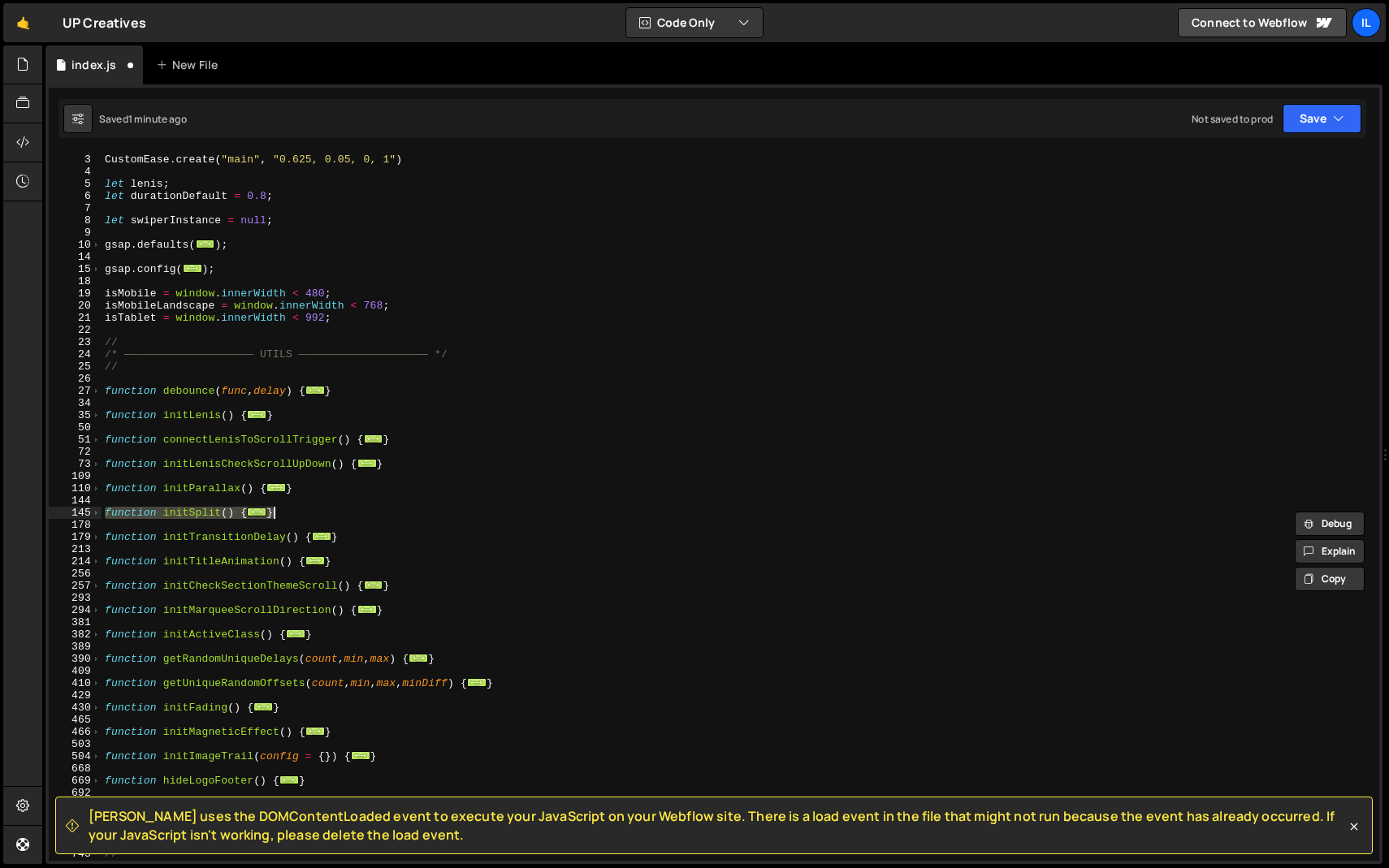
scroll to position [23, 0]
type textarea "initAboutPopups();"
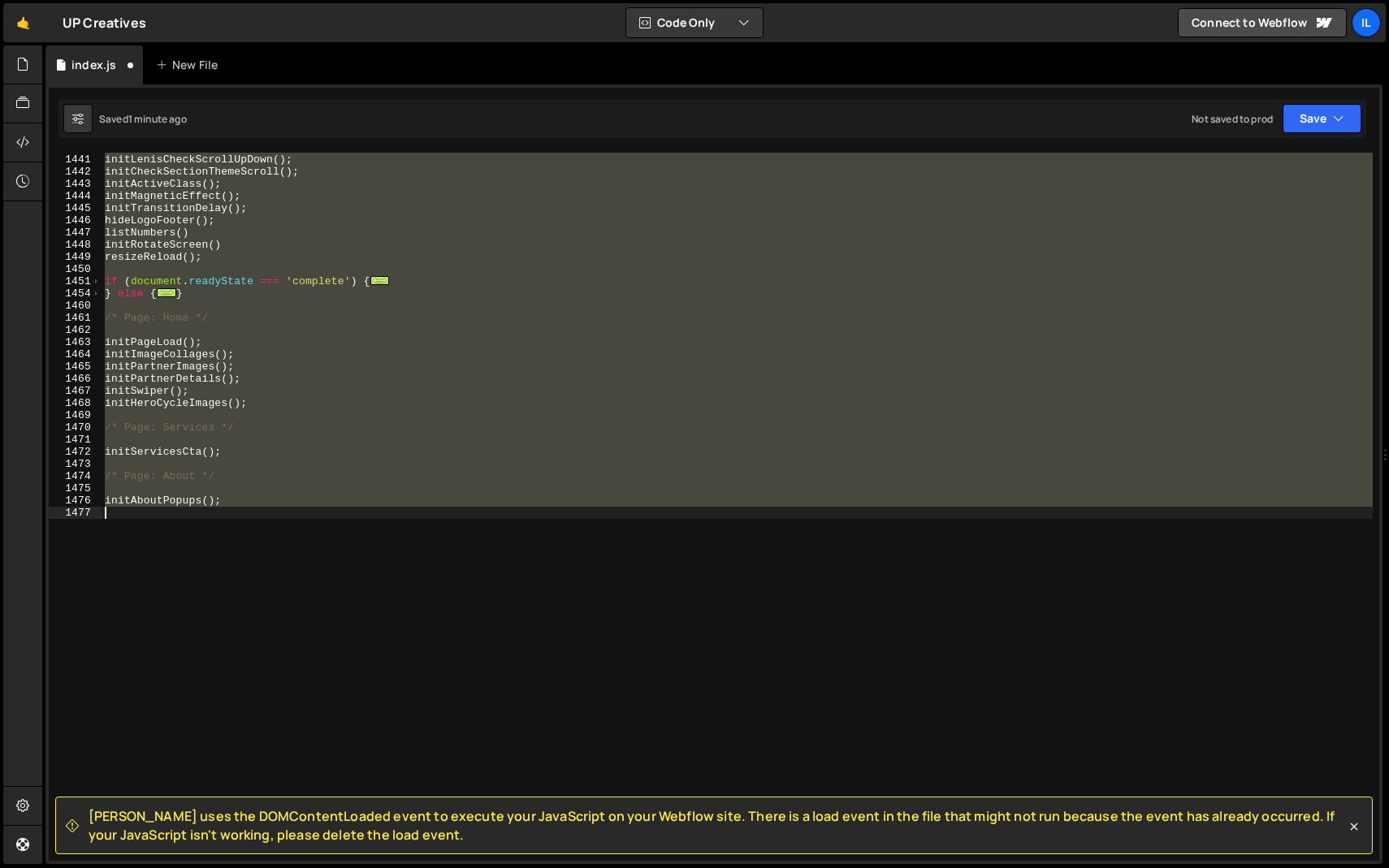
scroll to position [901, 0]
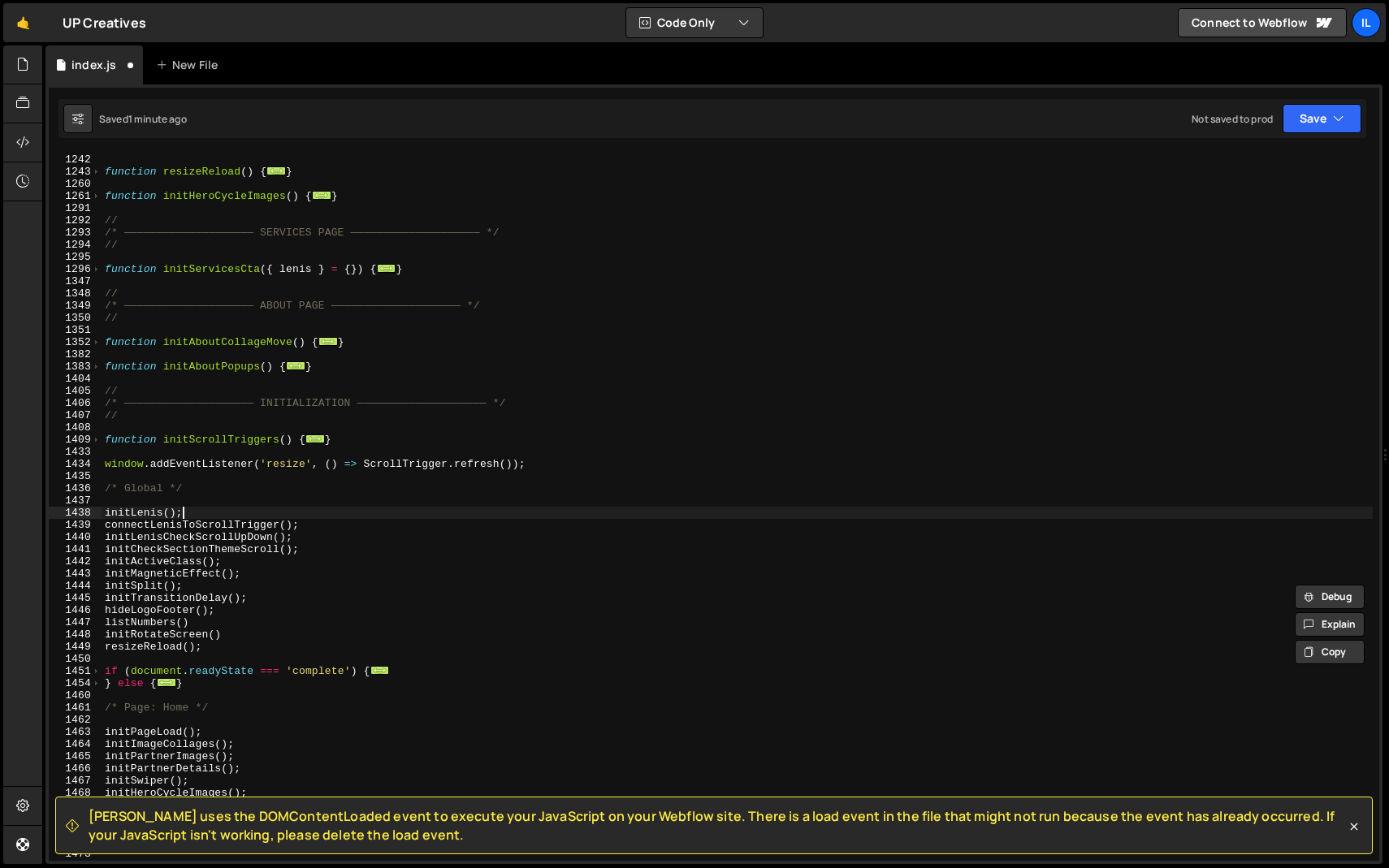
click at [301, 508] on div "function initScrollSection ( ) { ... } function resizeReload ( ) { ... } functi…" at bounding box center [737, 508] width 1271 height 733
type textarea "initLenis();"
